Goal: Register for event/course

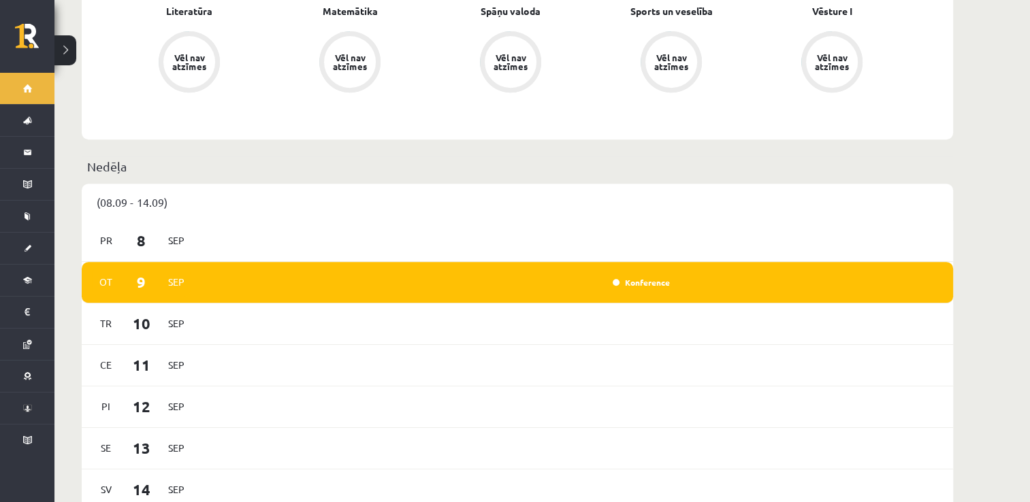
scroll to position [602, 0]
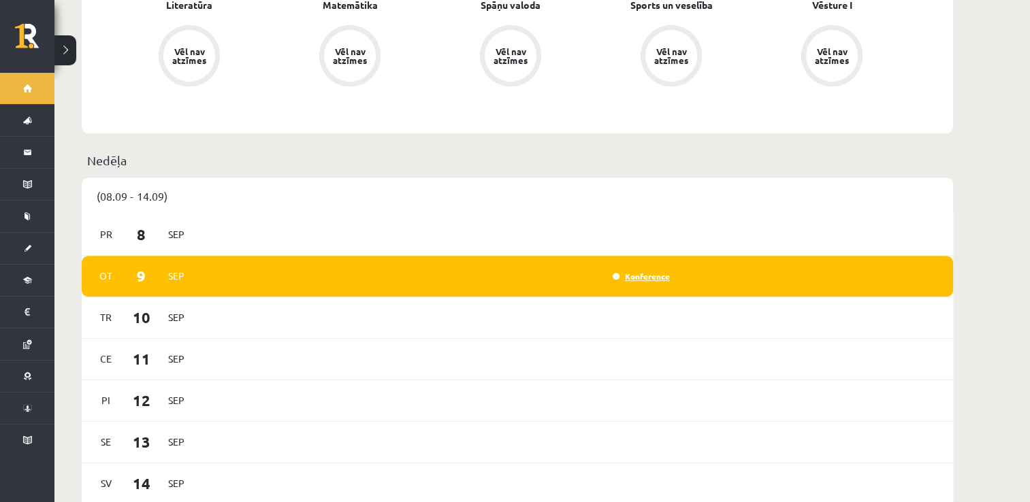
click at [628, 271] on link "Konference" at bounding box center [641, 276] width 57 height 11
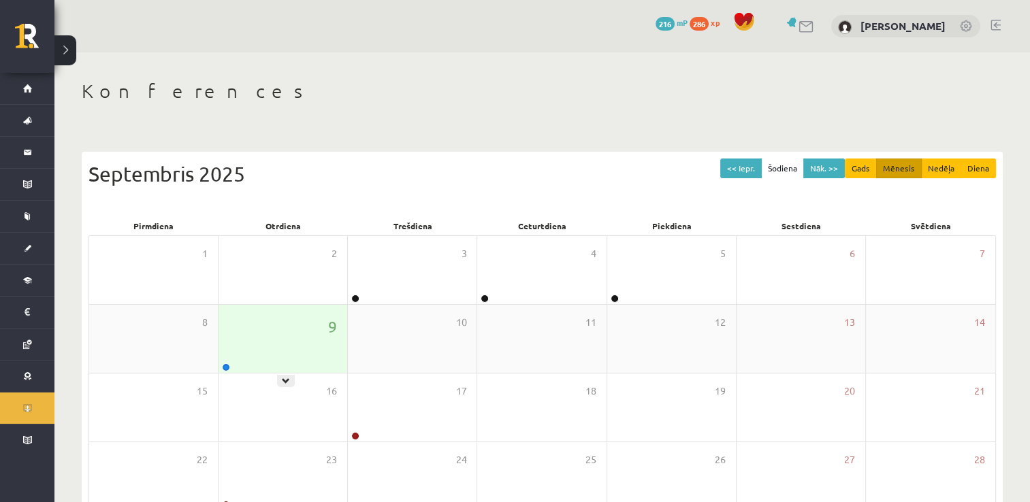
click at [313, 340] on div "9" at bounding box center [283, 339] width 129 height 68
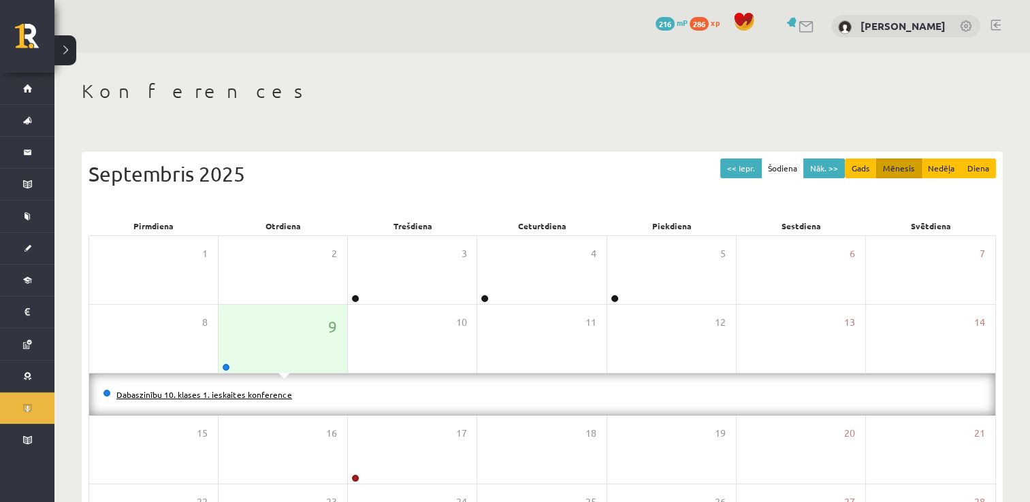
click at [261, 395] on link "Dabaszinību 10. klases 1. ieskaites konference" at bounding box center [204, 394] width 176 height 11
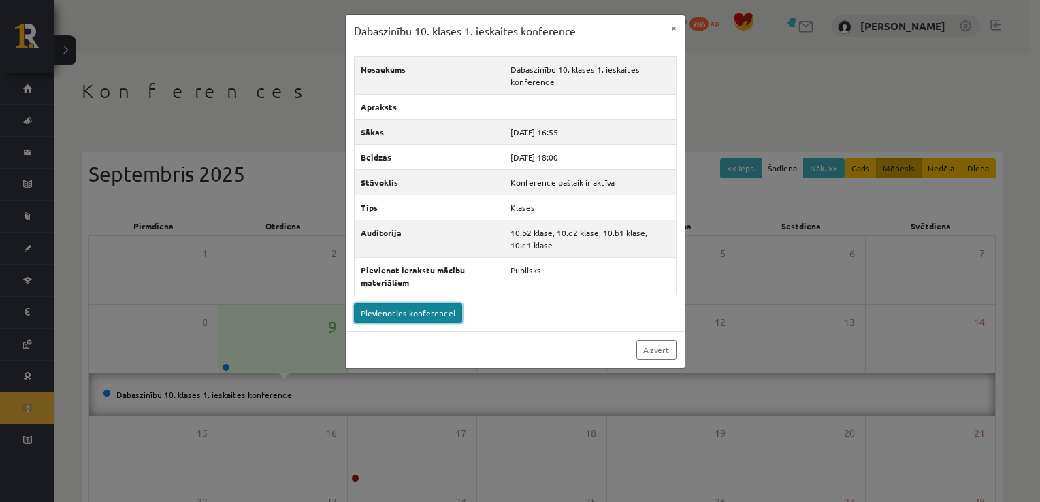
click at [434, 311] on link "Pievienoties konferencei" at bounding box center [408, 314] width 108 height 20
